Goal: Transaction & Acquisition: Purchase product/service

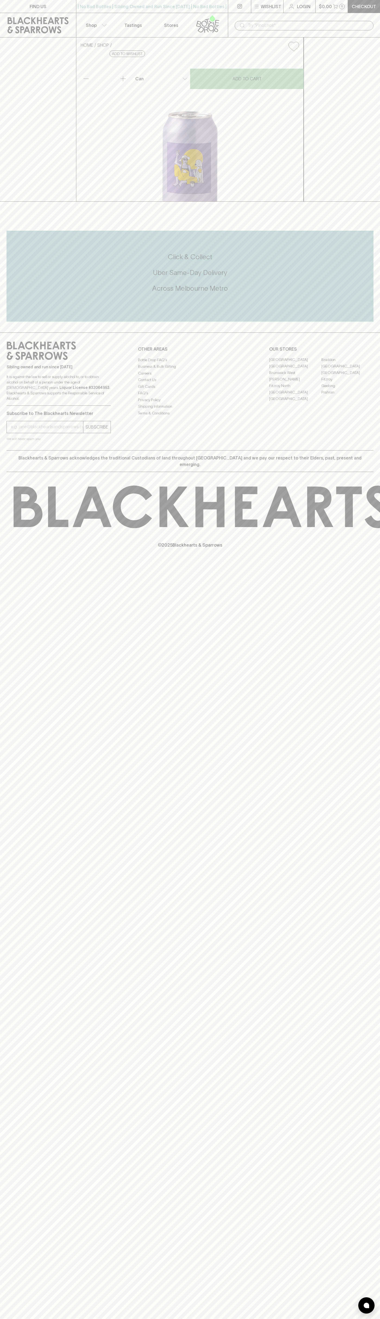
click at [355, 2] on link "Checkout" at bounding box center [364, 6] width 32 height 13
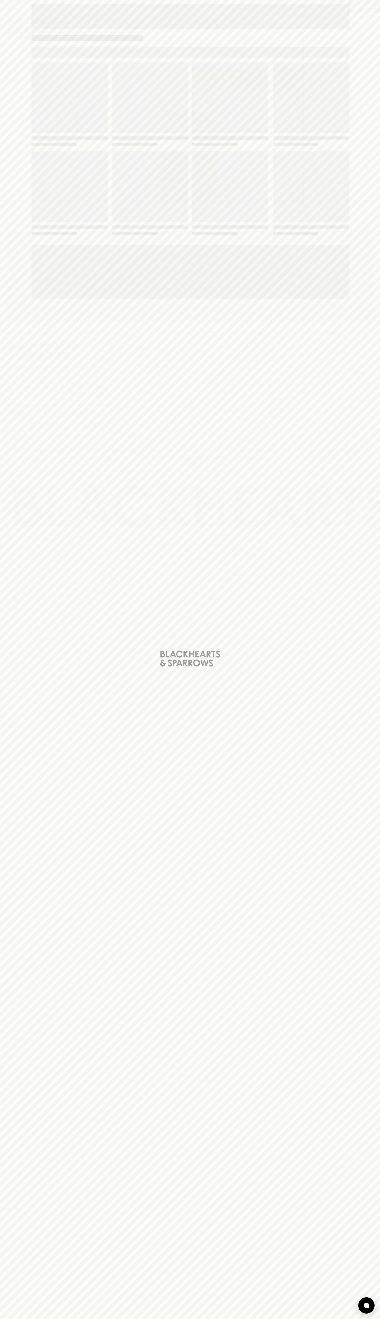
click at [378, 1183] on div "Loading" at bounding box center [190, 659] width 380 height 1319
click at [197, 1319] on html "FIND US | No Bad Bottles | Sibling Owned and Run Since [DATE] | No Bad Bottles …" at bounding box center [190, 659] width 380 height 1319
click at [27, 1158] on div "Loading" at bounding box center [190, 659] width 380 height 1319
